Goal: Information Seeking & Learning: Check status

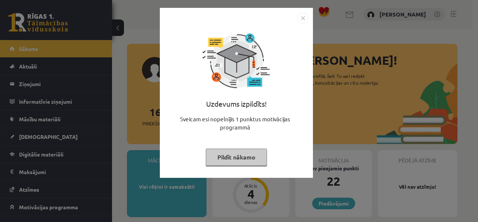
click at [247, 153] on button "Pildīt nākamo" at bounding box center [236, 156] width 61 height 17
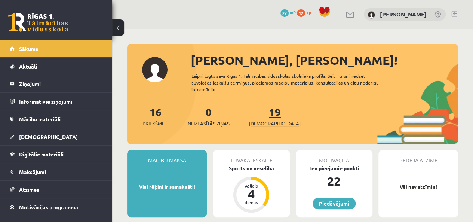
click at [265, 123] on span "[DEMOGRAPHIC_DATA]" at bounding box center [275, 123] width 52 height 7
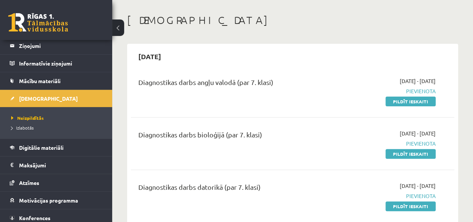
scroll to position [45, 0]
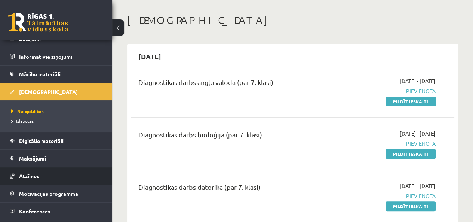
click at [31, 177] on span "Atzīmes" at bounding box center [29, 175] width 20 height 7
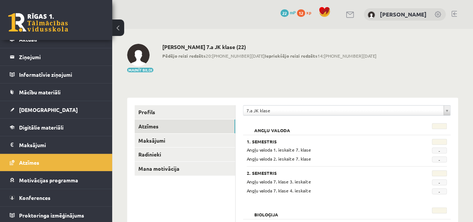
click at [37, 110] on span "[DEMOGRAPHIC_DATA]" at bounding box center [48, 109] width 59 height 7
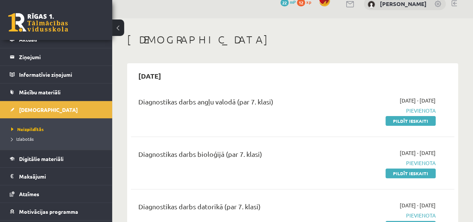
scroll to position [15, 0]
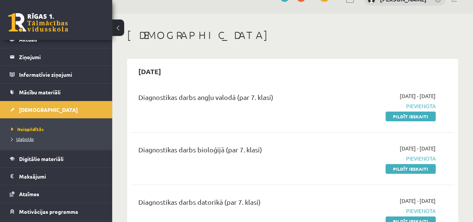
click at [23, 138] on span "Izlabotās" at bounding box center [22, 139] width 22 height 6
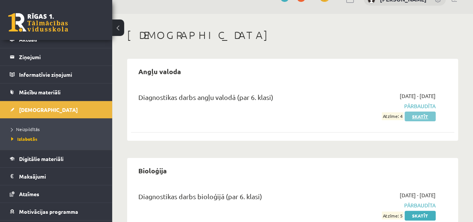
click at [416, 113] on link "Skatīt" at bounding box center [419, 116] width 31 height 10
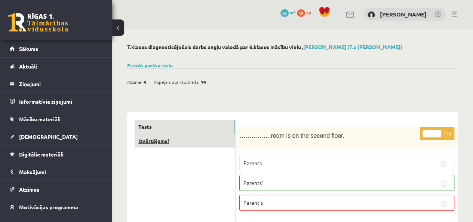
click at [156, 143] on link "Izvērtējums!" at bounding box center [185, 141] width 101 height 14
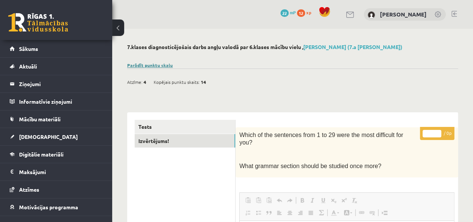
click at [164, 65] on link "Parādīt punktu skalu" at bounding box center [150, 65] width 46 height 6
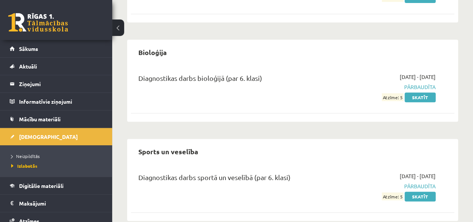
scroll to position [146, 0]
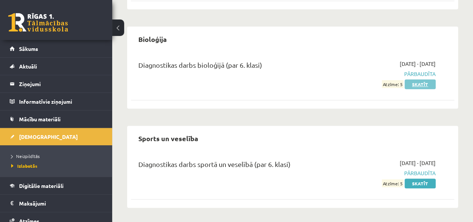
click at [408, 86] on link "Skatīt" at bounding box center [419, 84] width 31 height 10
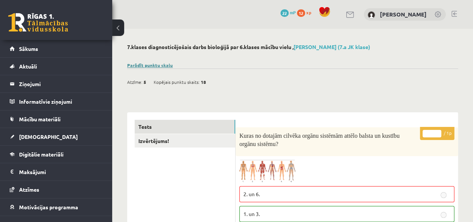
click at [161, 64] on link "Parādīt punktu skalu" at bounding box center [150, 65] width 46 height 6
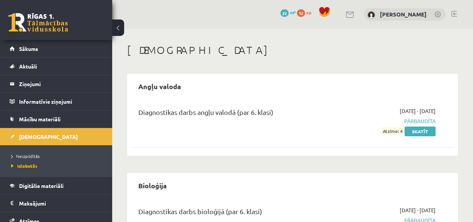
scroll to position [146, 0]
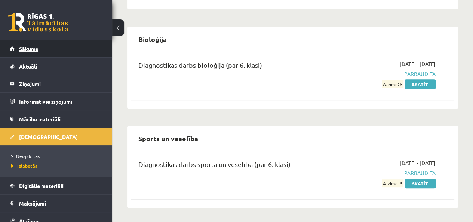
click at [28, 47] on span "Sākums" at bounding box center [28, 48] width 19 height 7
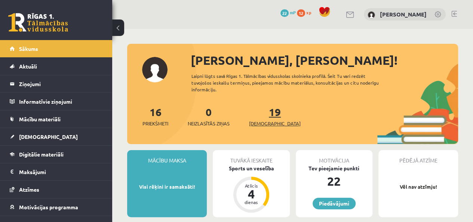
click at [266, 113] on link "19 Ieskaites" at bounding box center [275, 116] width 52 height 22
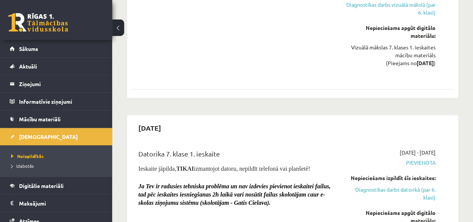
scroll to position [2092, 0]
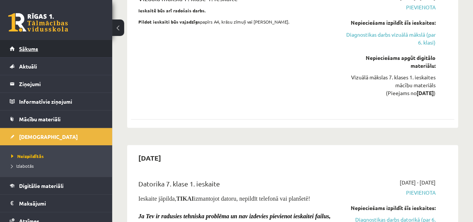
click at [33, 44] on link "Sākums" at bounding box center [56, 48] width 93 height 17
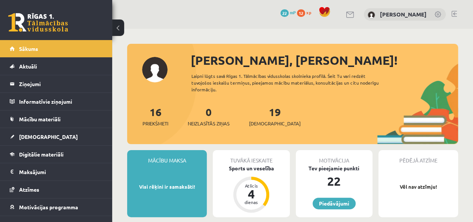
click at [455, 15] on link at bounding box center [454, 14] width 6 height 6
